Goal: Navigation & Orientation: Find specific page/section

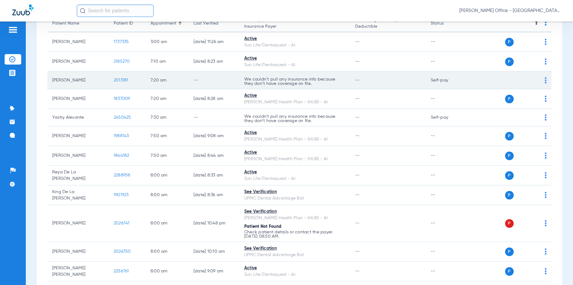
scroll to position [123, 0]
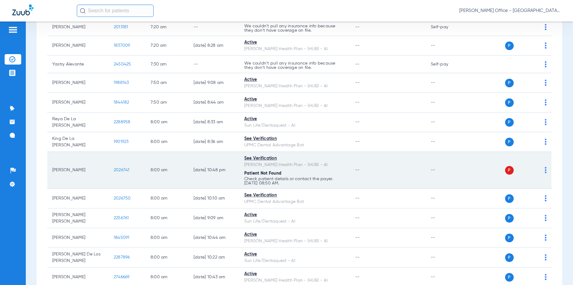
click at [72, 172] on td "[PERSON_NAME]" at bounding box center [77, 170] width 61 height 37
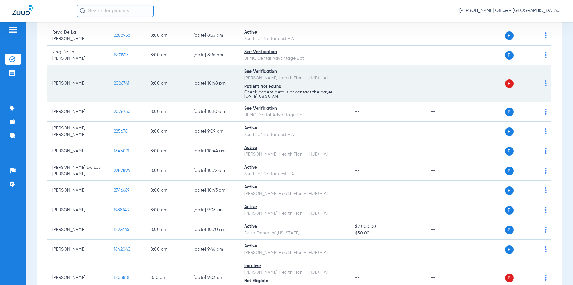
scroll to position [246, 0]
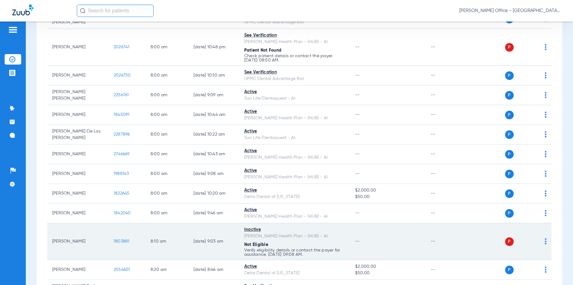
click at [545, 241] on img at bounding box center [546, 241] width 2 height 6
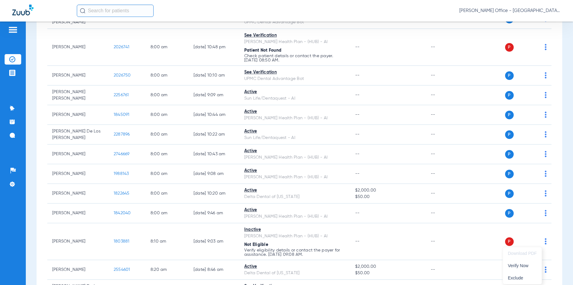
click at [558, 214] on div at bounding box center [286, 142] width 573 height 285
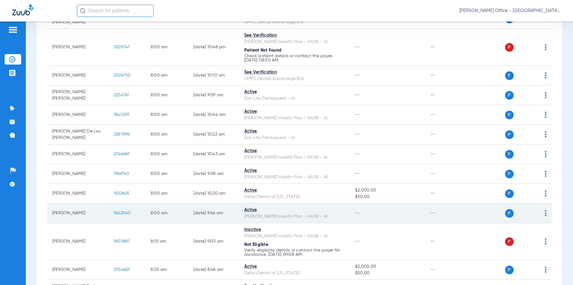
click at [543, 212] on td "P S" at bounding box center [510, 214] width 84 height 20
click at [545, 212] on img at bounding box center [546, 213] width 2 height 6
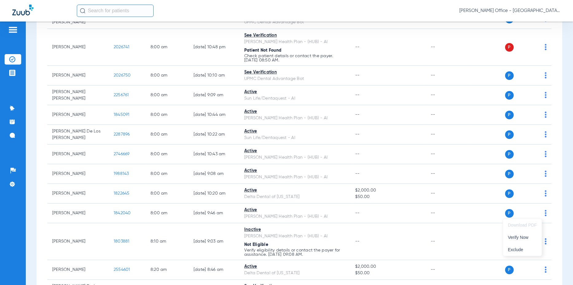
click at [554, 197] on div at bounding box center [286, 142] width 573 height 285
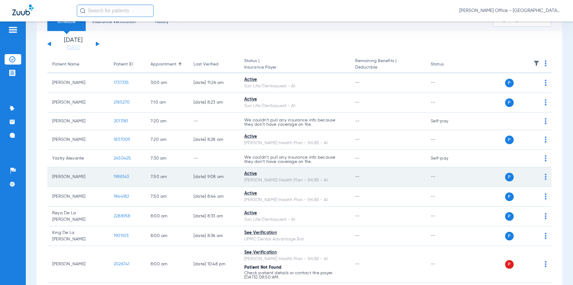
scroll to position [0, 0]
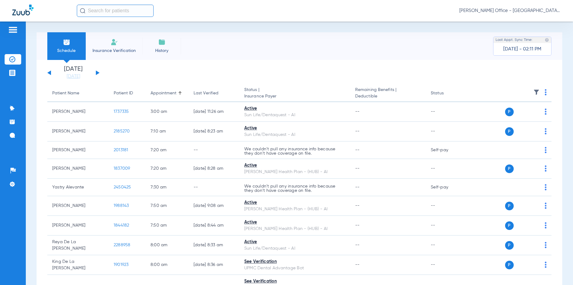
click at [93, 72] on div "[DATE] [DATE] [DATE] [DATE] [DATE] [DATE] [DATE] [DATE] [DATE] [DATE] [DATE] [D…" at bounding box center [73, 73] width 52 height 14
click at [97, 72] on button at bounding box center [98, 72] width 4 height 5
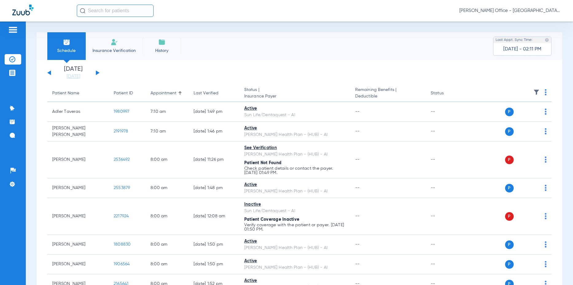
click at [545, 92] on img at bounding box center [546, 92] width 2 height 6
click at [206, 58] on div at bounding box center [286, 142] width 573 height 285
click at [13, 73] on img at bounding box center [12, 73] width 6 height 6
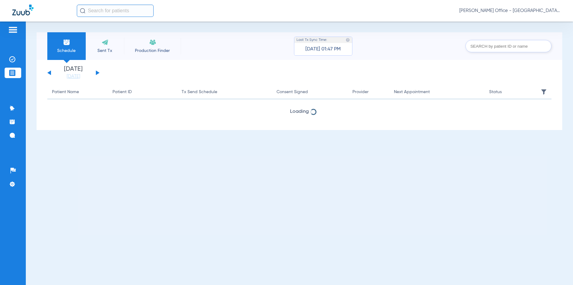
click at [13, 28] on img at bounding box center [13, 29] width 10 height 7
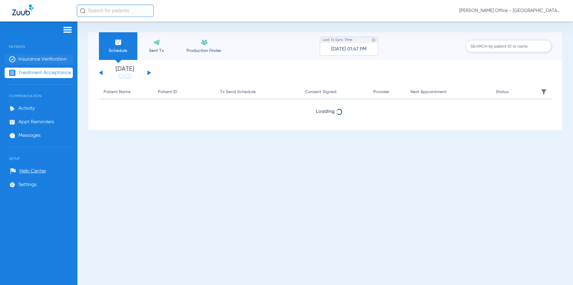
click at [36, 60] on span "Insurance Verification" at bounding box center [42, 59] width 48 height 6
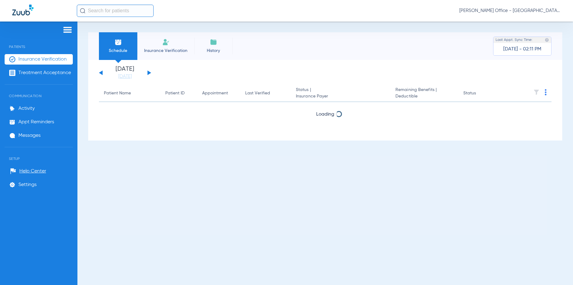
click at [66, 27] on img at bounding box center [68, 29] width 10 height 7
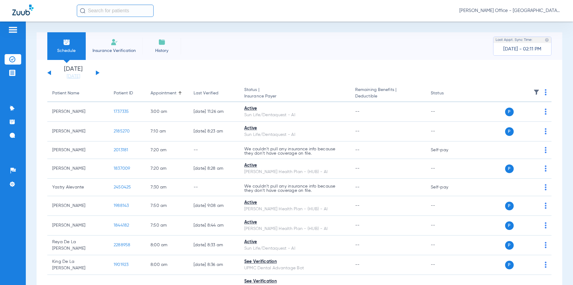
click at [117, 48] on span "Insurance Verification" at bounding box center [114, 51] width 48 height 6
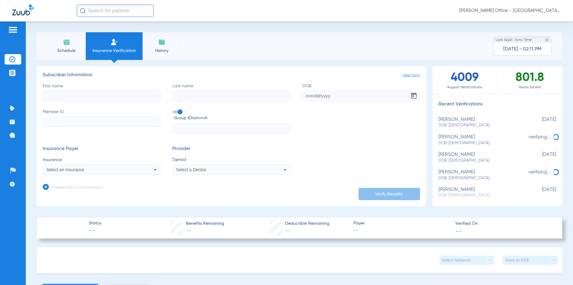
click at [67, 48] on span "Schedule" at bounding box center [66, 51] width 29 height 6
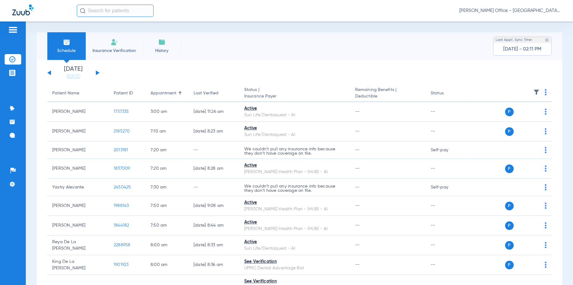
click at [558, 12] on span "[PERSON_NAME] Office - [GEOGRAPHIC_DATA]" at bounding box center [510, 11] width 101 height 6
drag, startPoint x: 416, startPoint y: 56, endPoint x: 507, endPoint y: 48, distance: 91.4
click at [417, 56] on div at bounding box center [286, 142] width 573 height 285
